Goal: Information Seeking & Learning: Learn about a topic

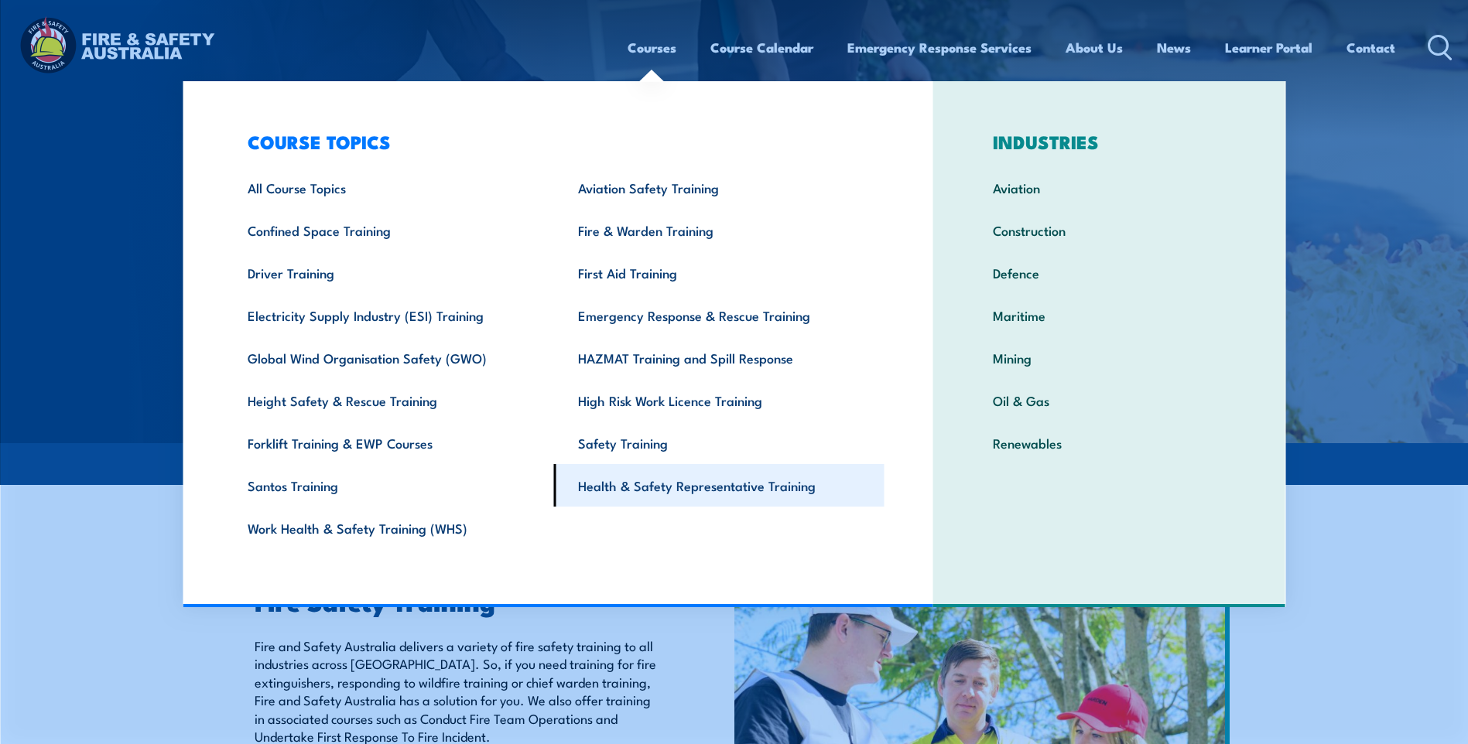
click at [616, 495] on link "Health & Safety Representative Training" at bounding box center [719, 485] width 330 height 43
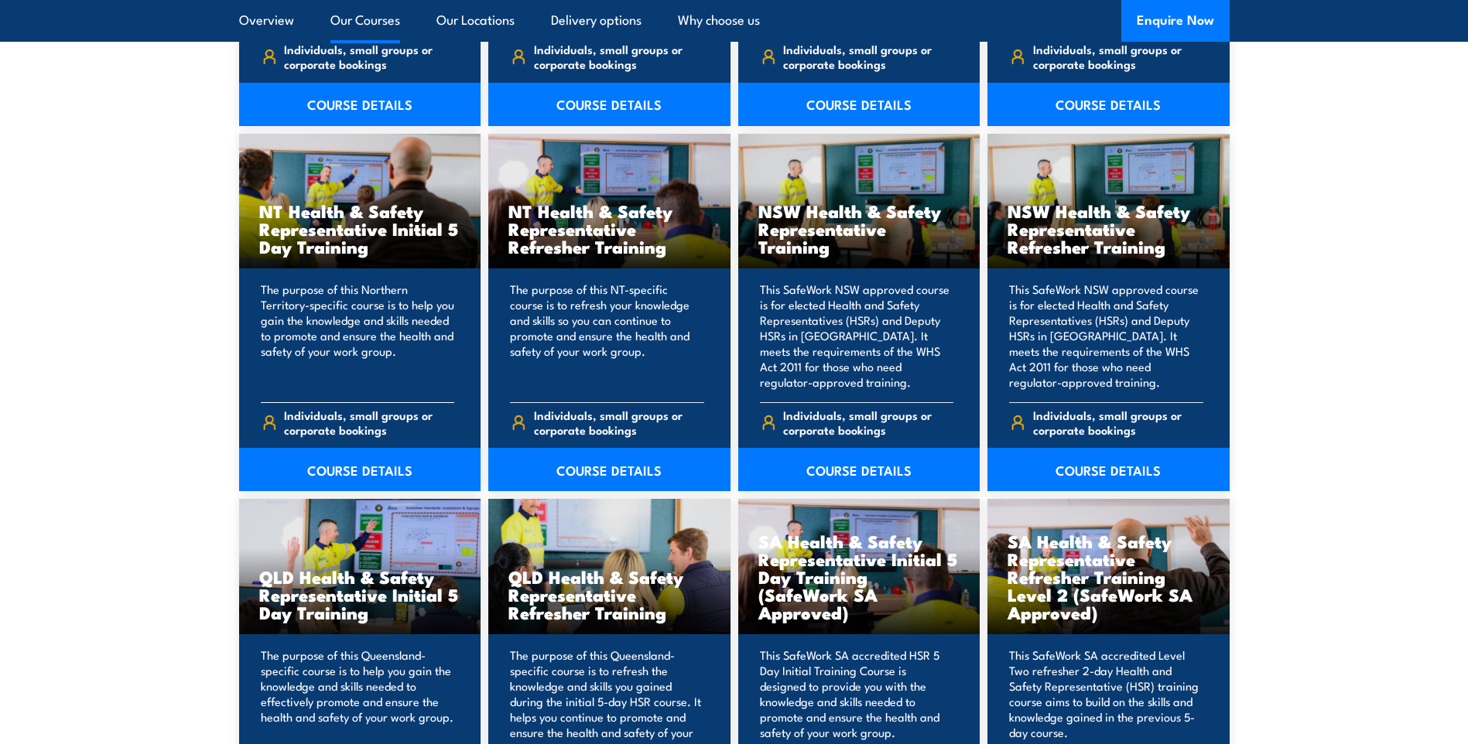
scroll to position [1548, 0]
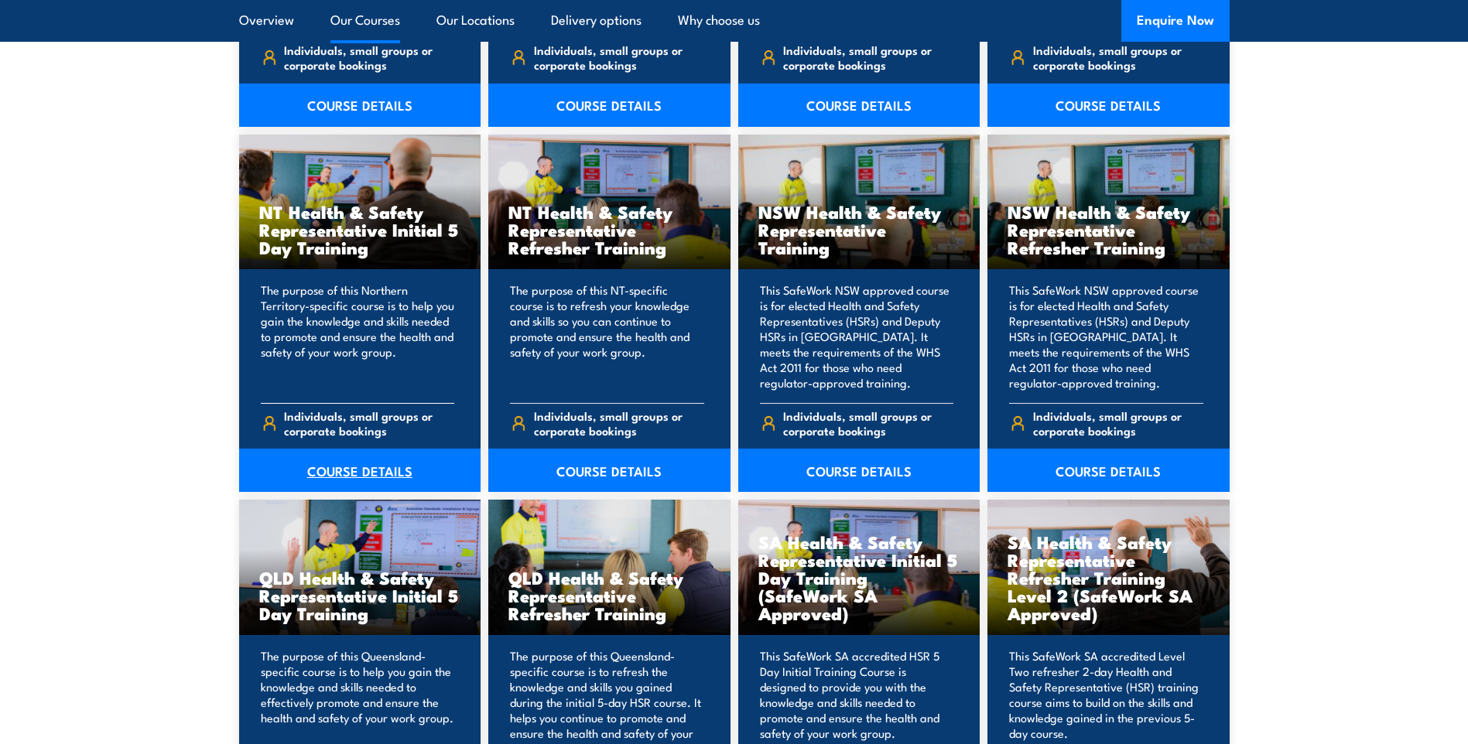
click at [375, 472] on link "COURSE DETAILS" at bounding box center [360, 470] width 242 height 43
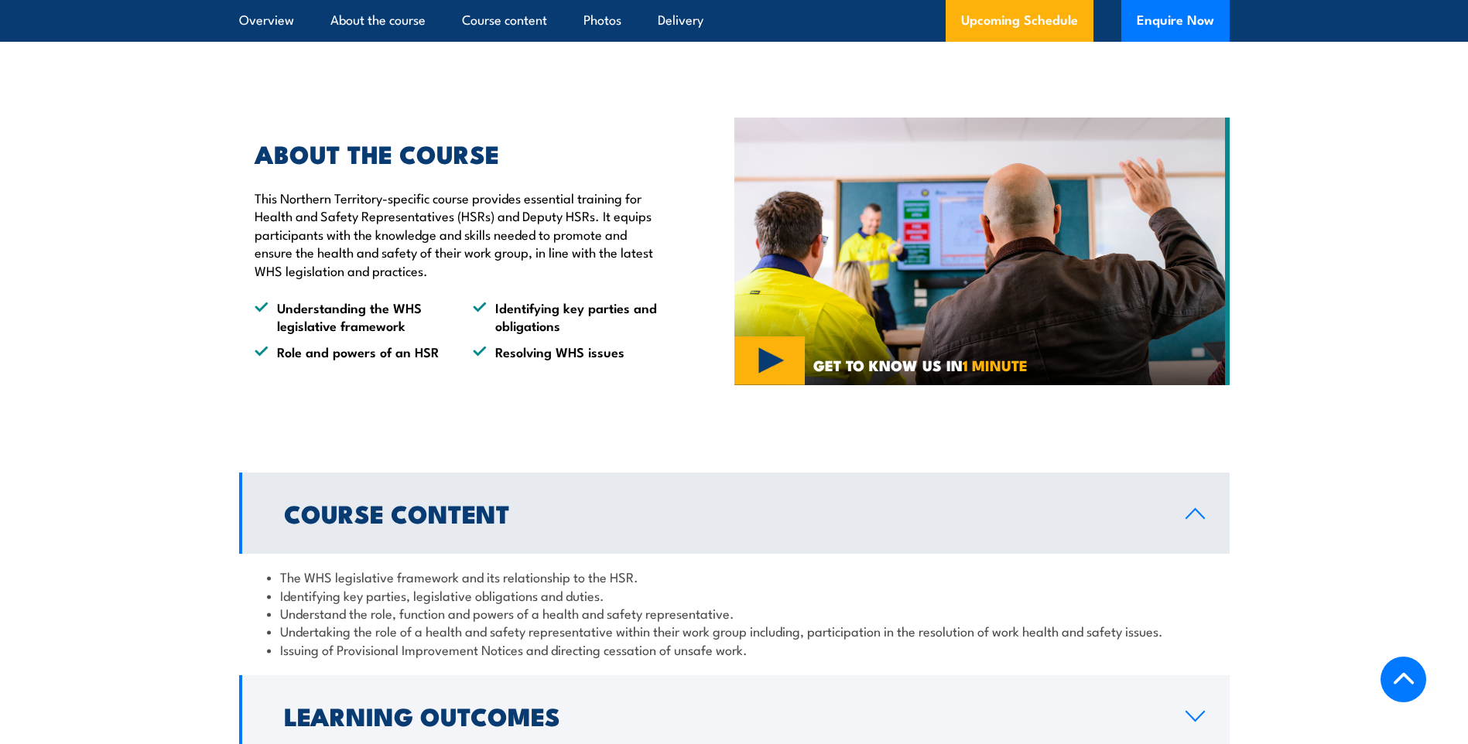
scroll to position [1238, 0]
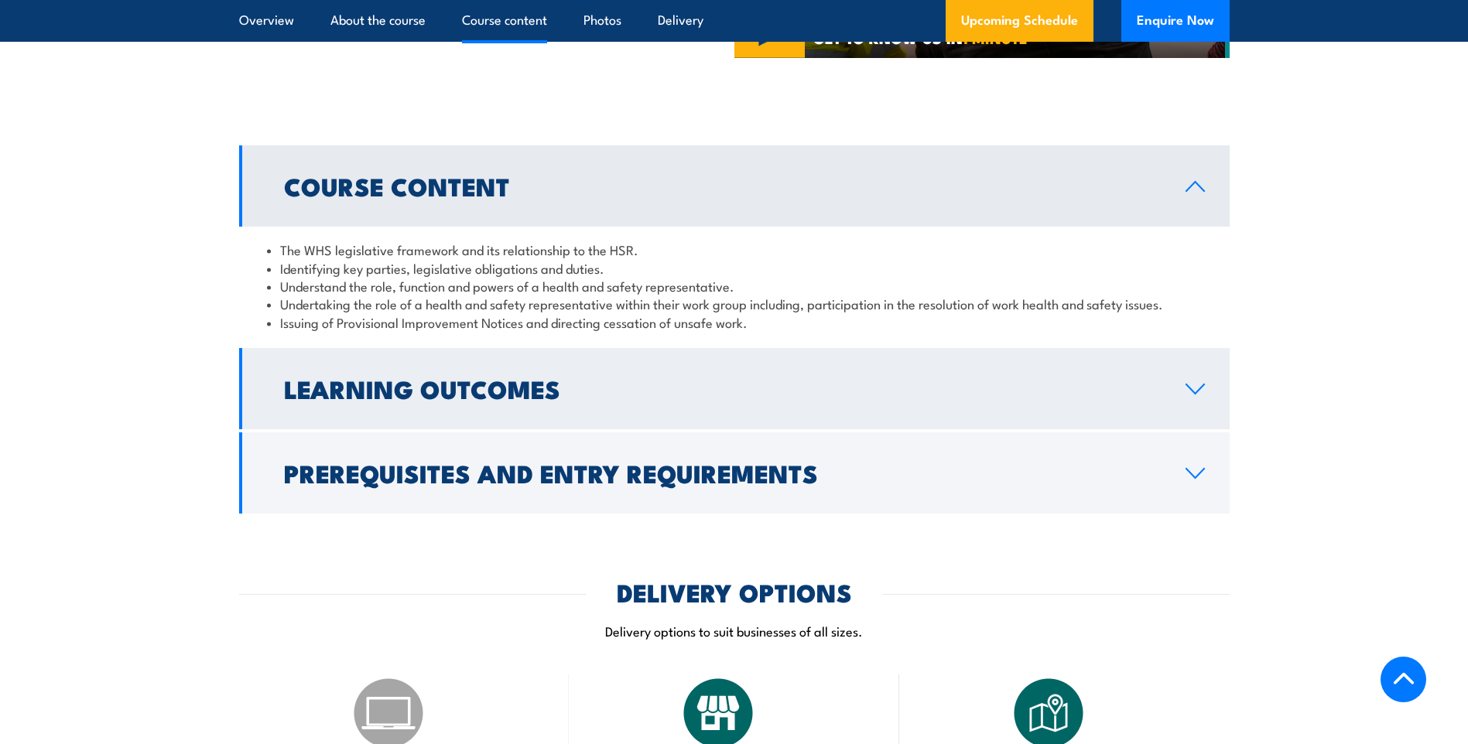
click at [361, 396] on h2 "Learning Outcomes" at bounding box center [722, 389] width 877 height 22
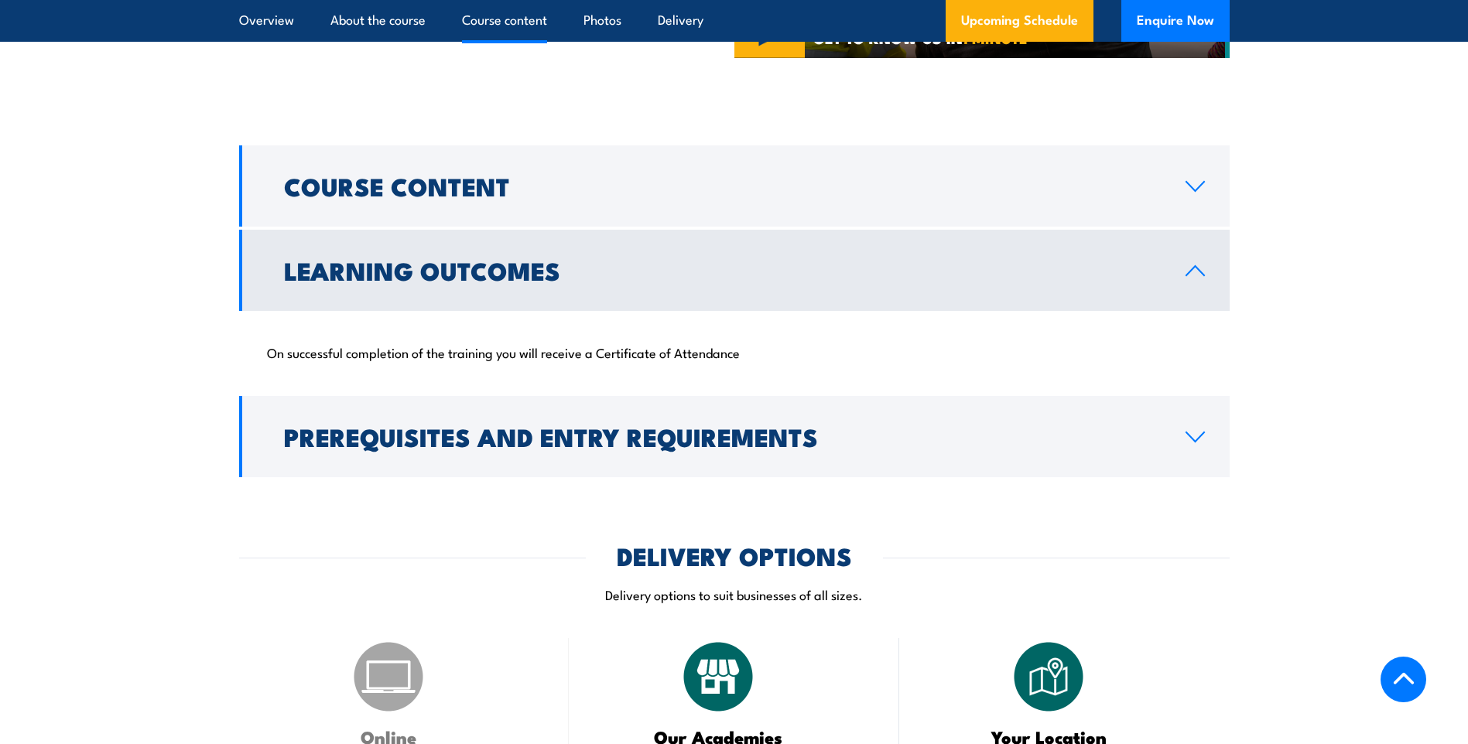
click at [371, 281] on h2 "Learning Outcomes" at bounding box center [722, 270] width 877 height 22
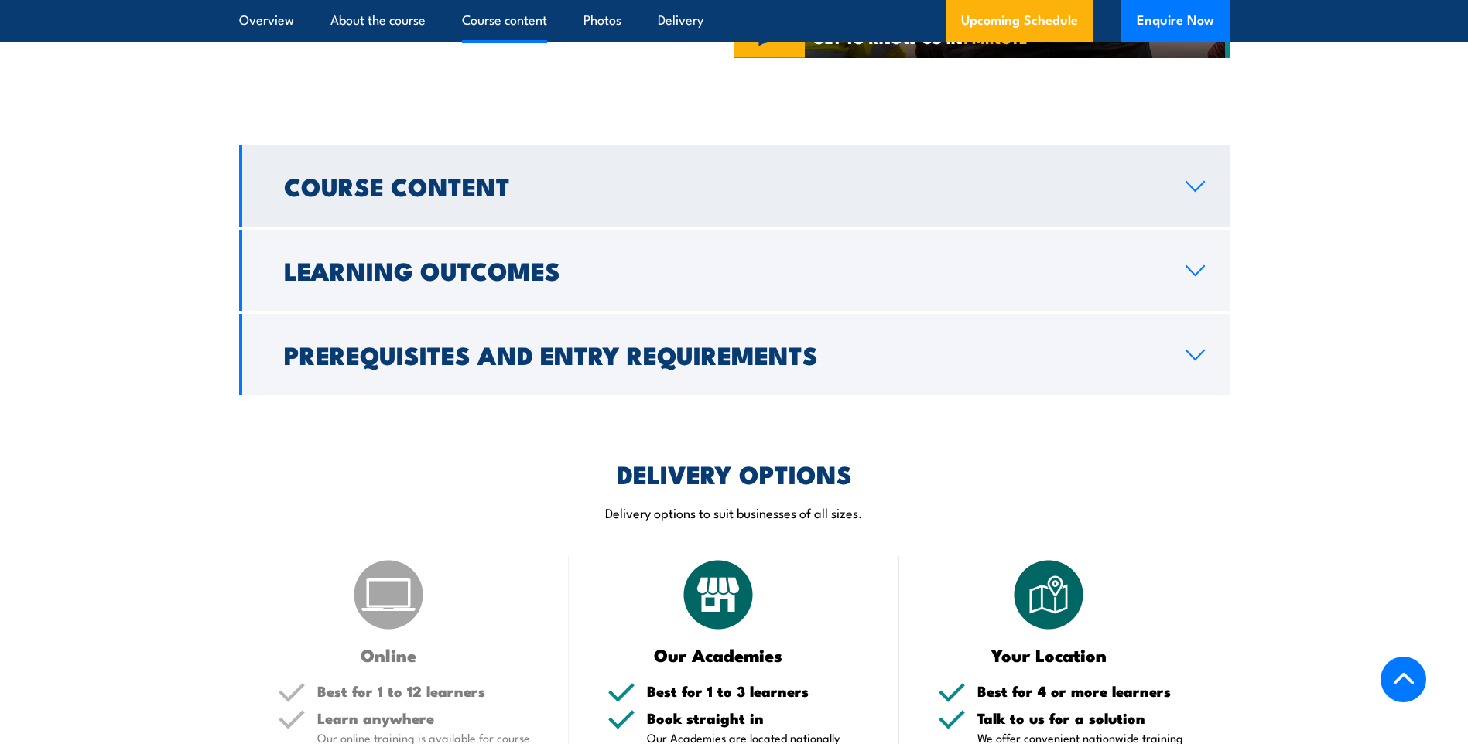
click at [392, 179] on h2 "Course Content" at bounding box center [722, 186] width 877 height 22
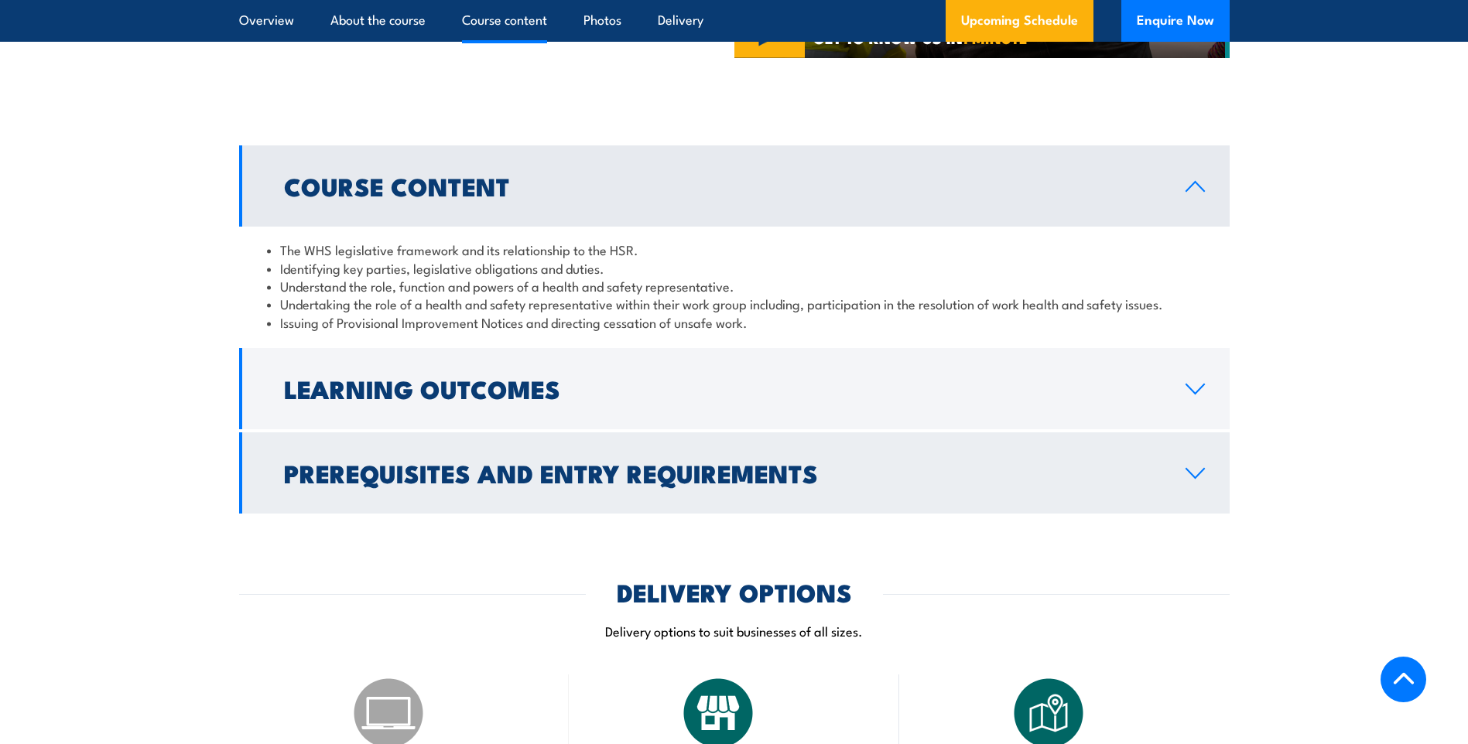
click at [412, 466] on h2 "Prerequisites and Entry Requirements" at bounding box center [722, 473] width 877 height 22
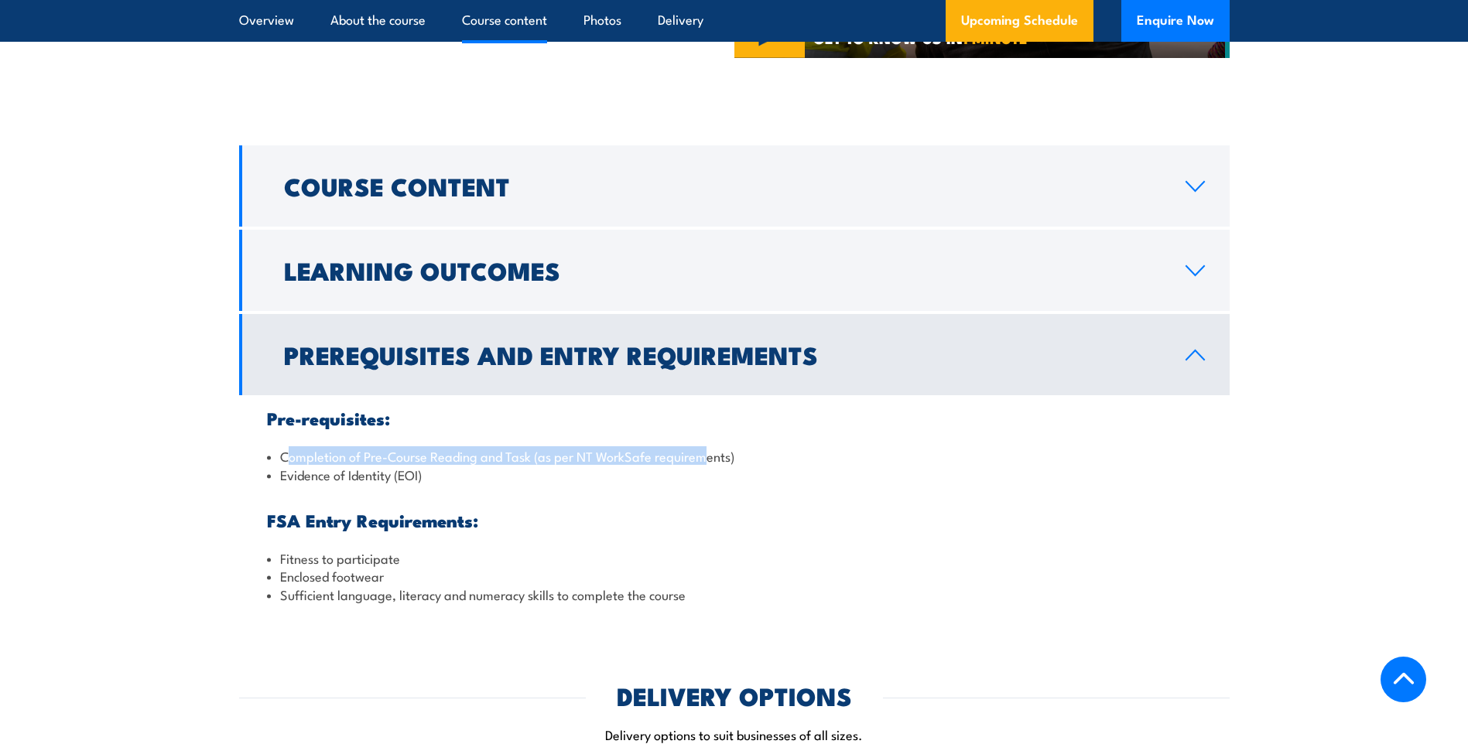
drag, startPoint x: 286, startPoint y: 461, endPoint x: 706, endPoint y: 458, distance: 419.5
click at [706, 458] on li "Completion of Pre-Course Reading and Task (as per NT WorkSafe requirements)" at bounding box center [734, 456] width 935 height 18
drag, startPoint x: 706, startPoint y: 458, endPoint x: 765, endPoint y: 491, distance: 67.6
click at [765, 491] on div "Pre-requisites: Completion of Pre-Course Reading and Task (as per NT WorkSafe r…" at bounding box center [734, 506] width 991 height 222
click at [730, 377] on link "Prerequisites and Entry Requirements" at bounding box center [734, 354] width 991 height 81
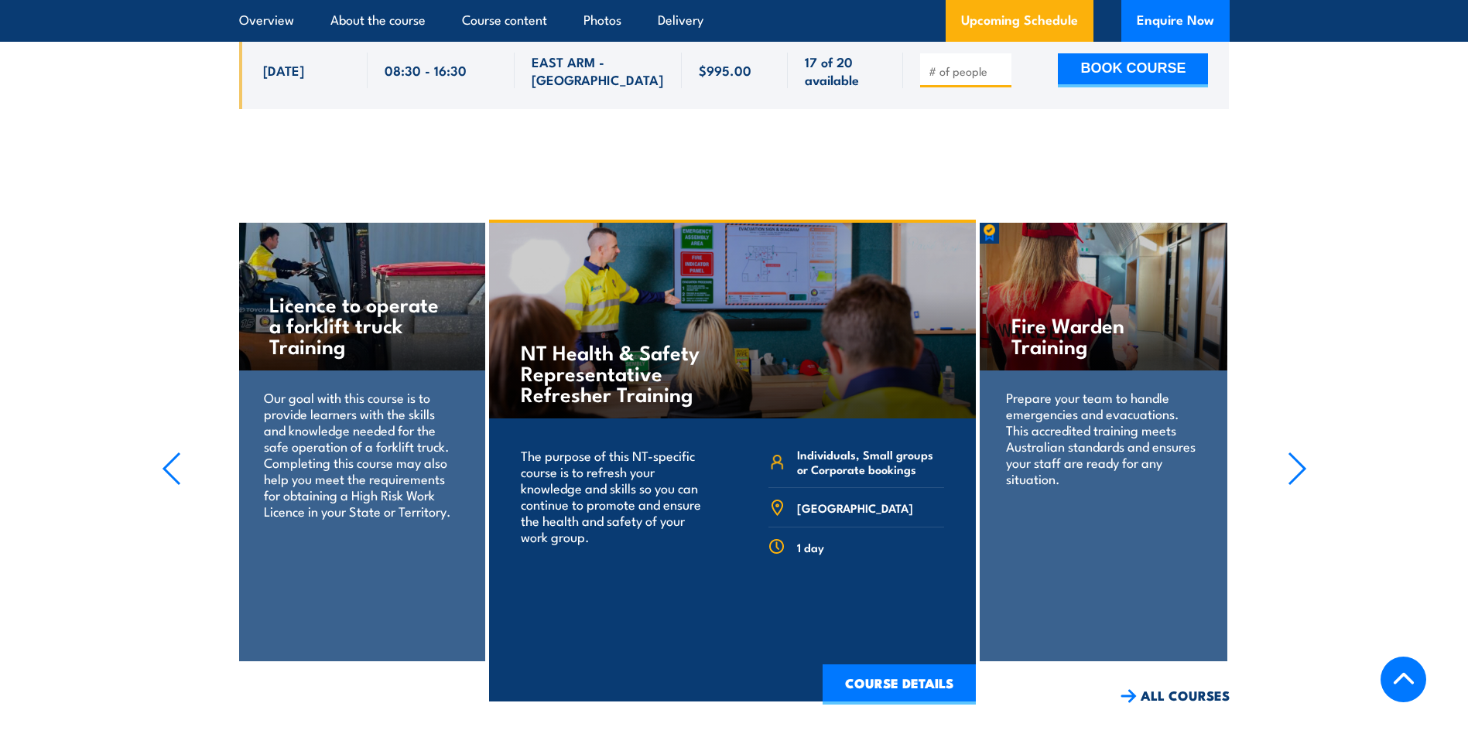
scroll to position [2554, 0]
